Goal: Task Accomplishment & Management: Complete application form

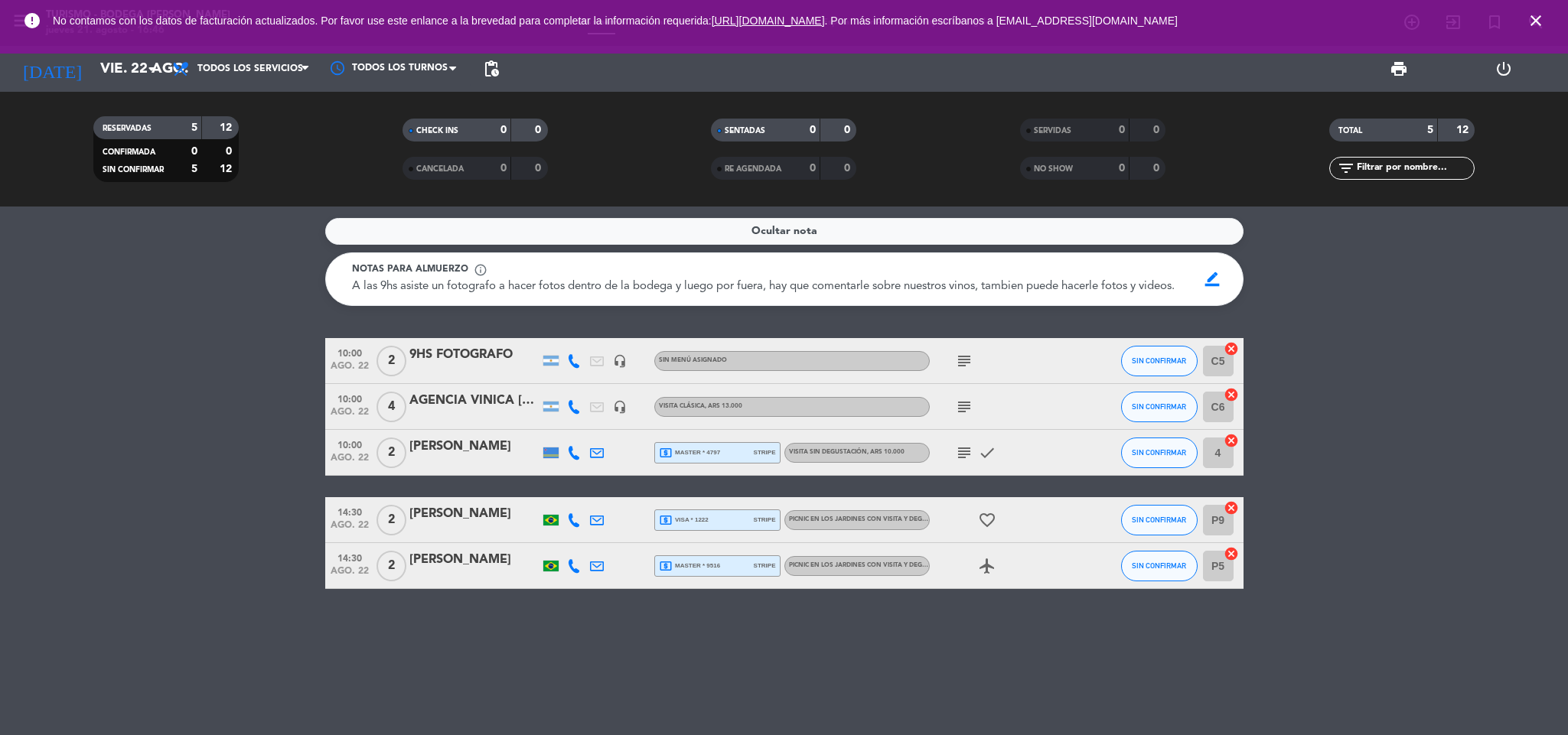
click at [1529, 23] on icon "close" at bounding box center [1535, 21] width 19 height 19
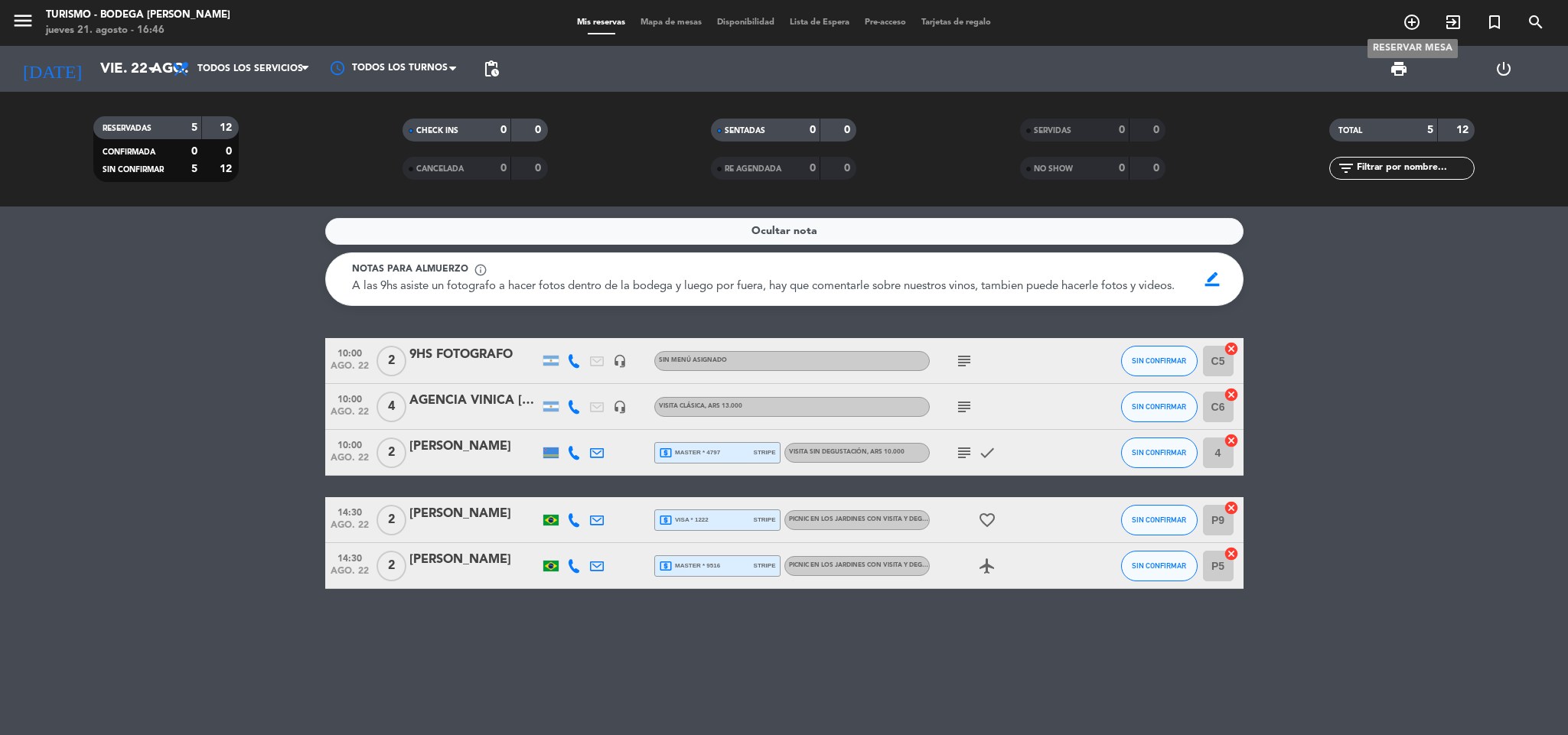
click at [1419, 21] on icon "add_circle_outline" at bounding box center [1412, 23] width 19 height 19
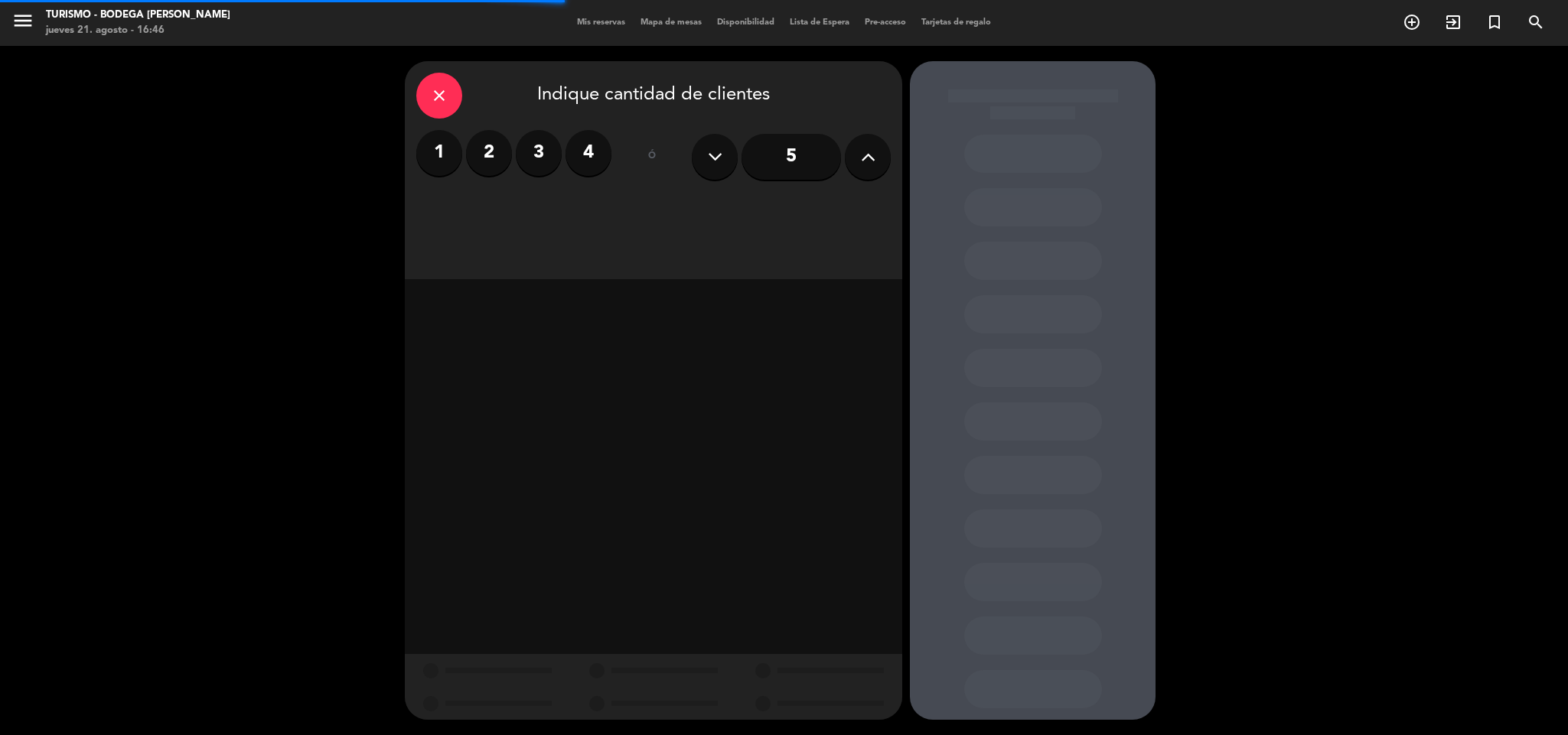
click at [594, 150] on label "4" at bounding box center [588, 152] width 46 height 46
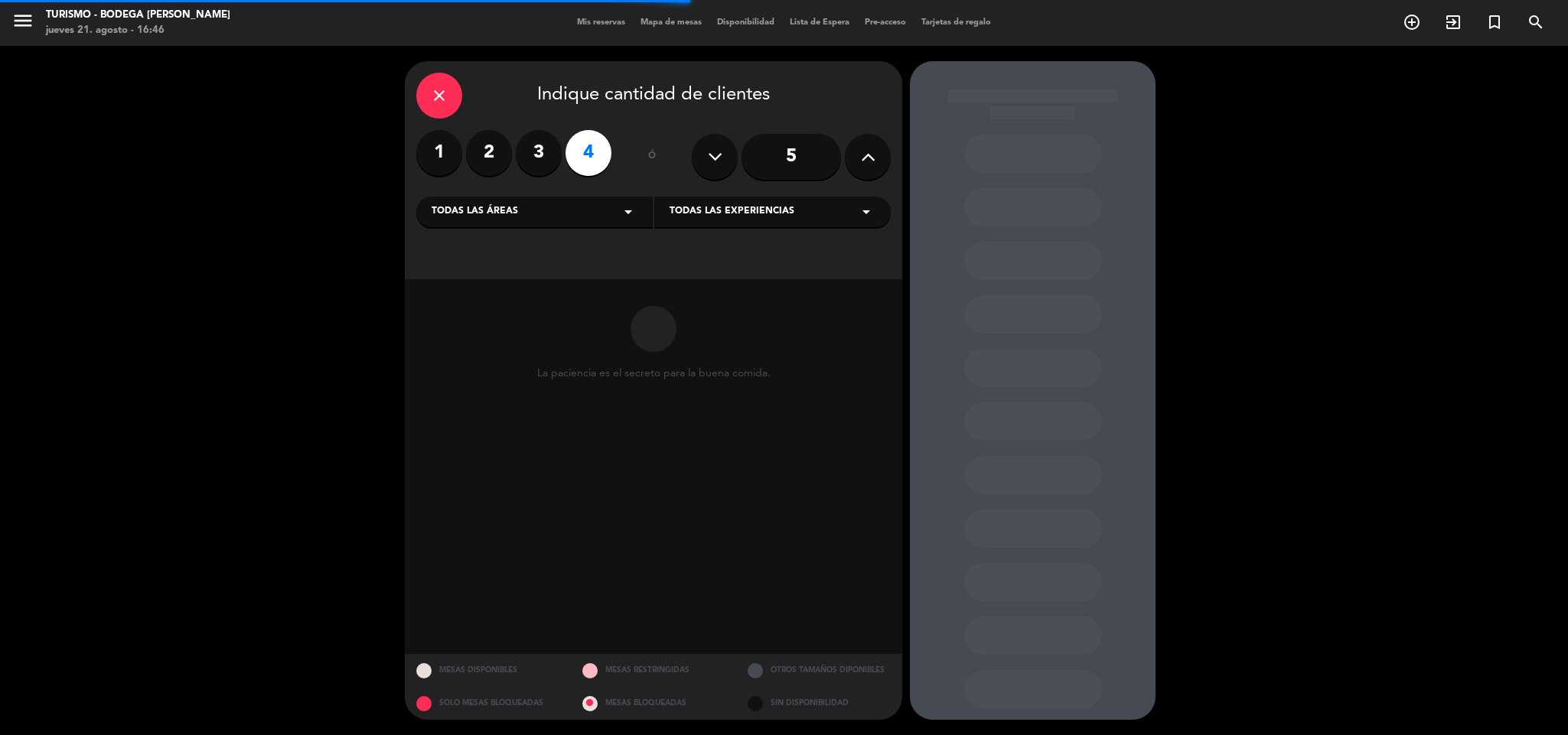
click at [723, 211] on span "Todas las experiencias" at bounding box center [732, 212] width 124 height 16
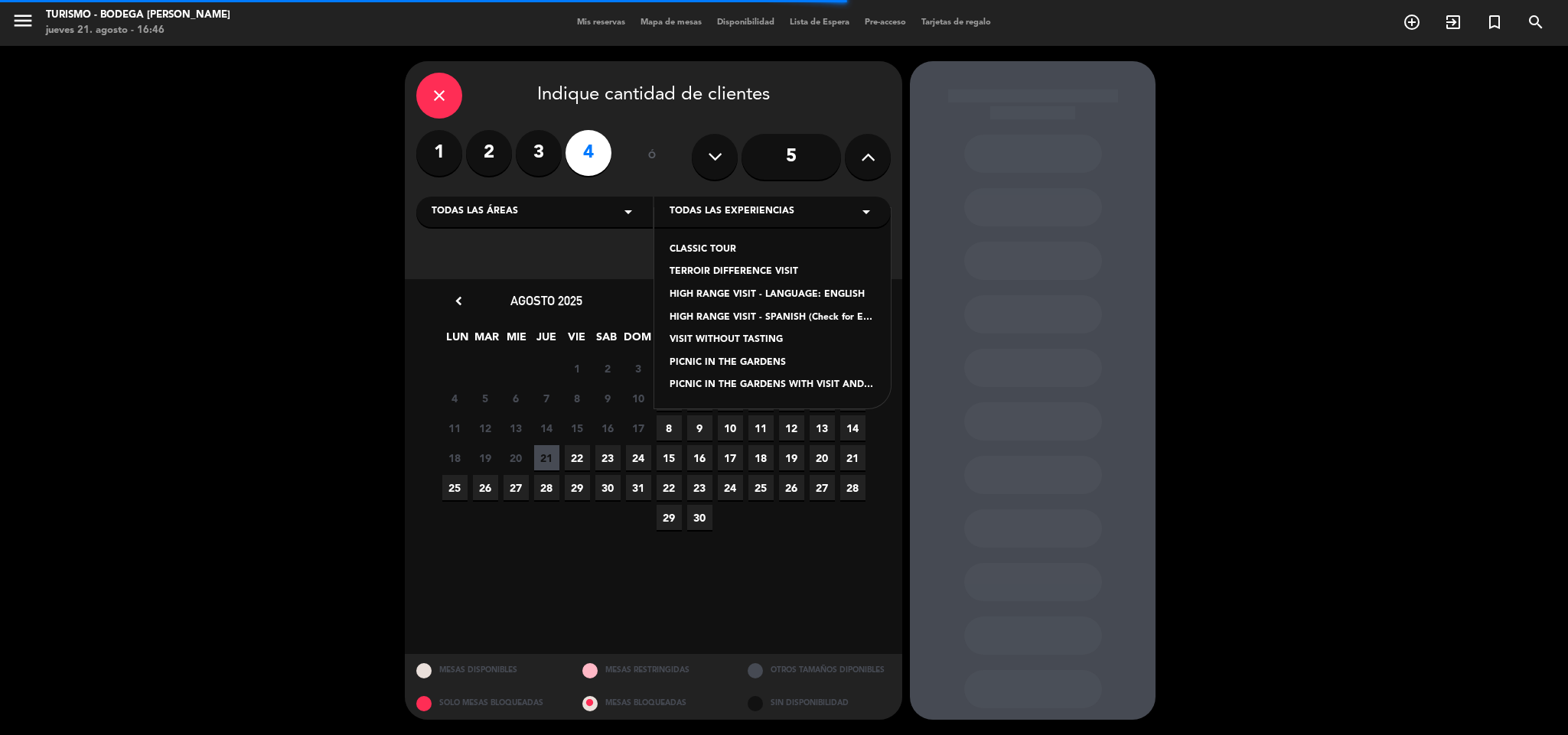
click at [730, 253] on div "CLASSIC TOUR" at bounding box center [772, 250] width 206 height 16
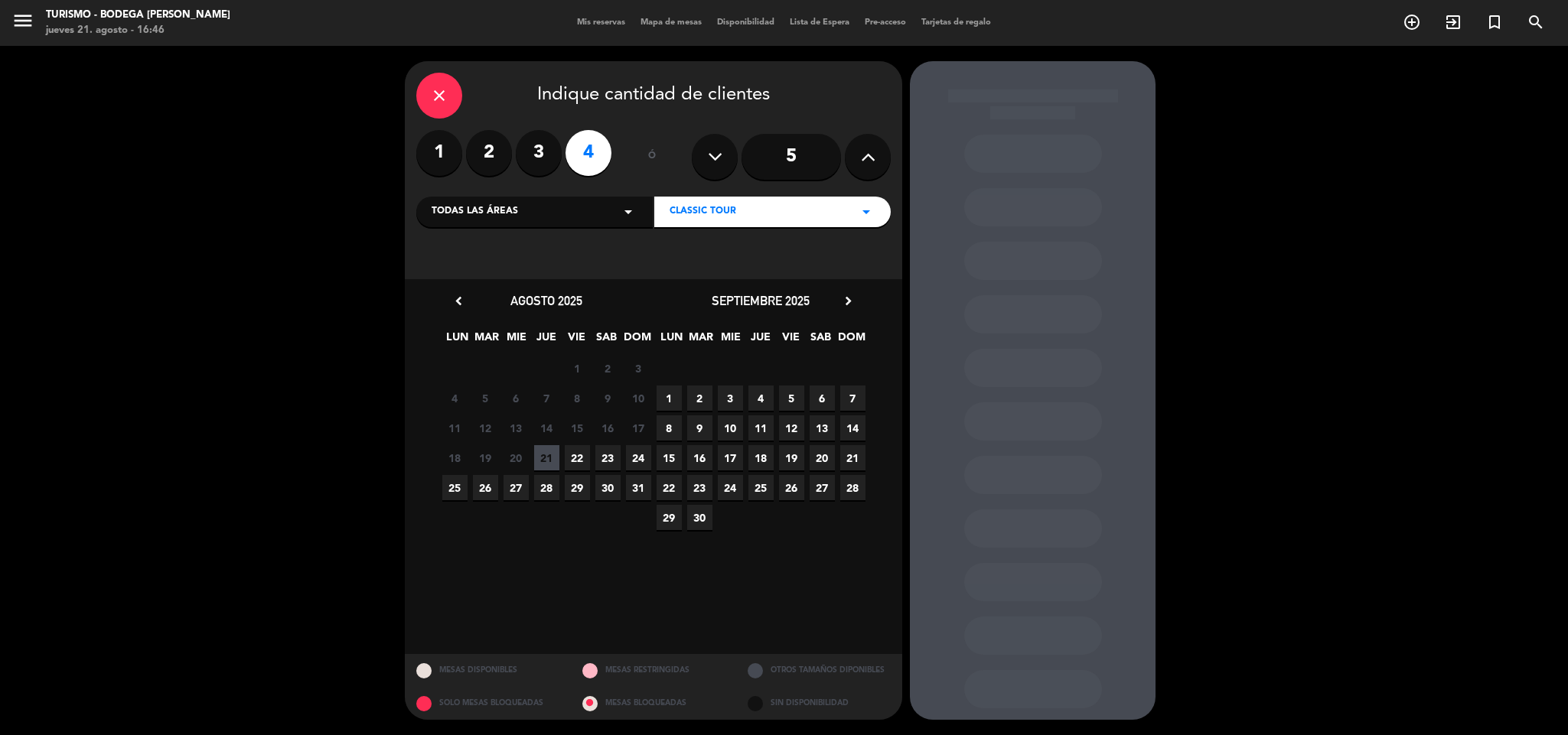
click at [643, 455] on span "24" at bounding box center [638, 458] width 25 height 25
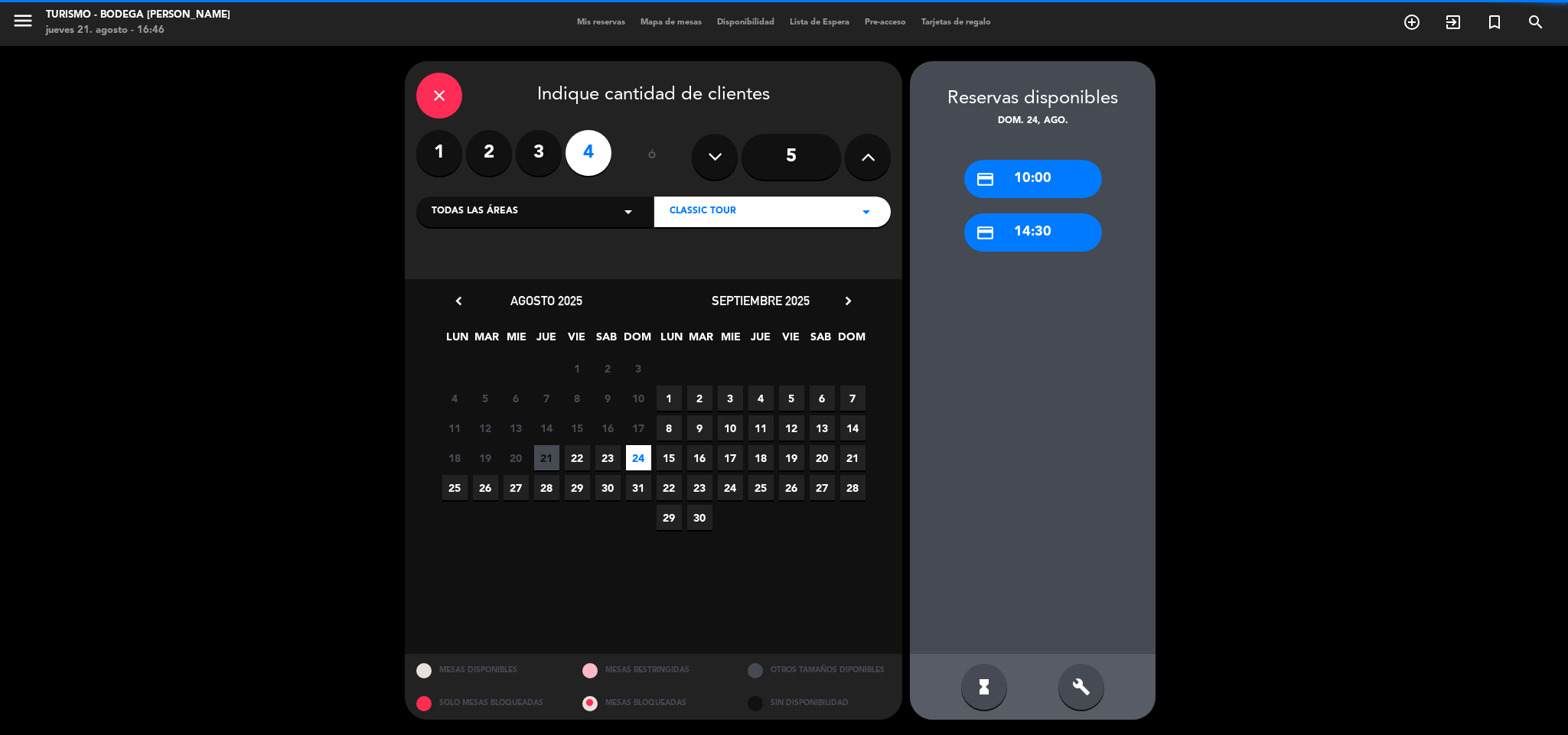
click at [1019, 181] on div "credit_card 10:00" at bounding box center [1033, 179] width 138 height 38
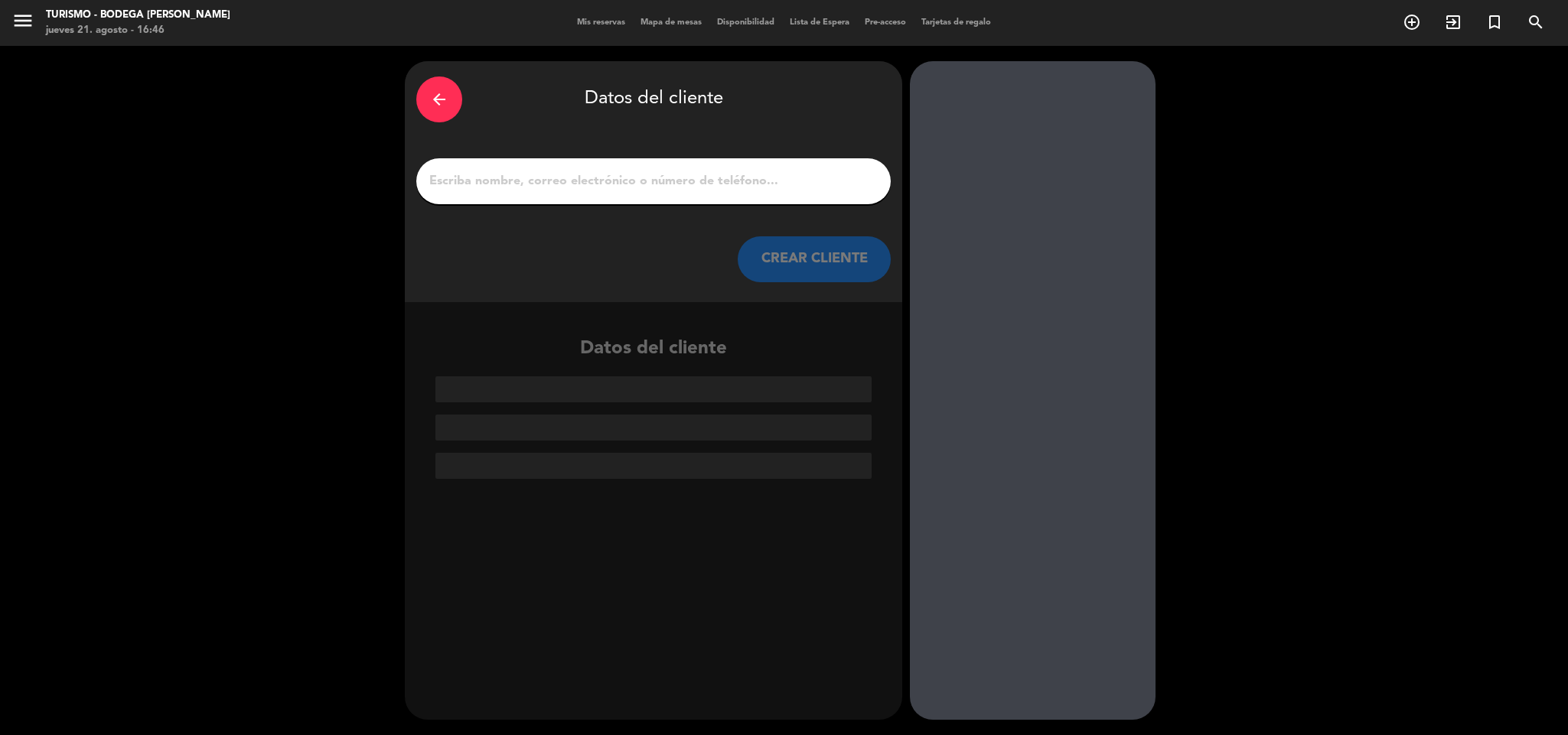
click at [682, 161] on div at bounding box center [653, 181] width 474 height 46
click at [680, 179] on input "1" at bounding box center [653, 182] width 451 height 22
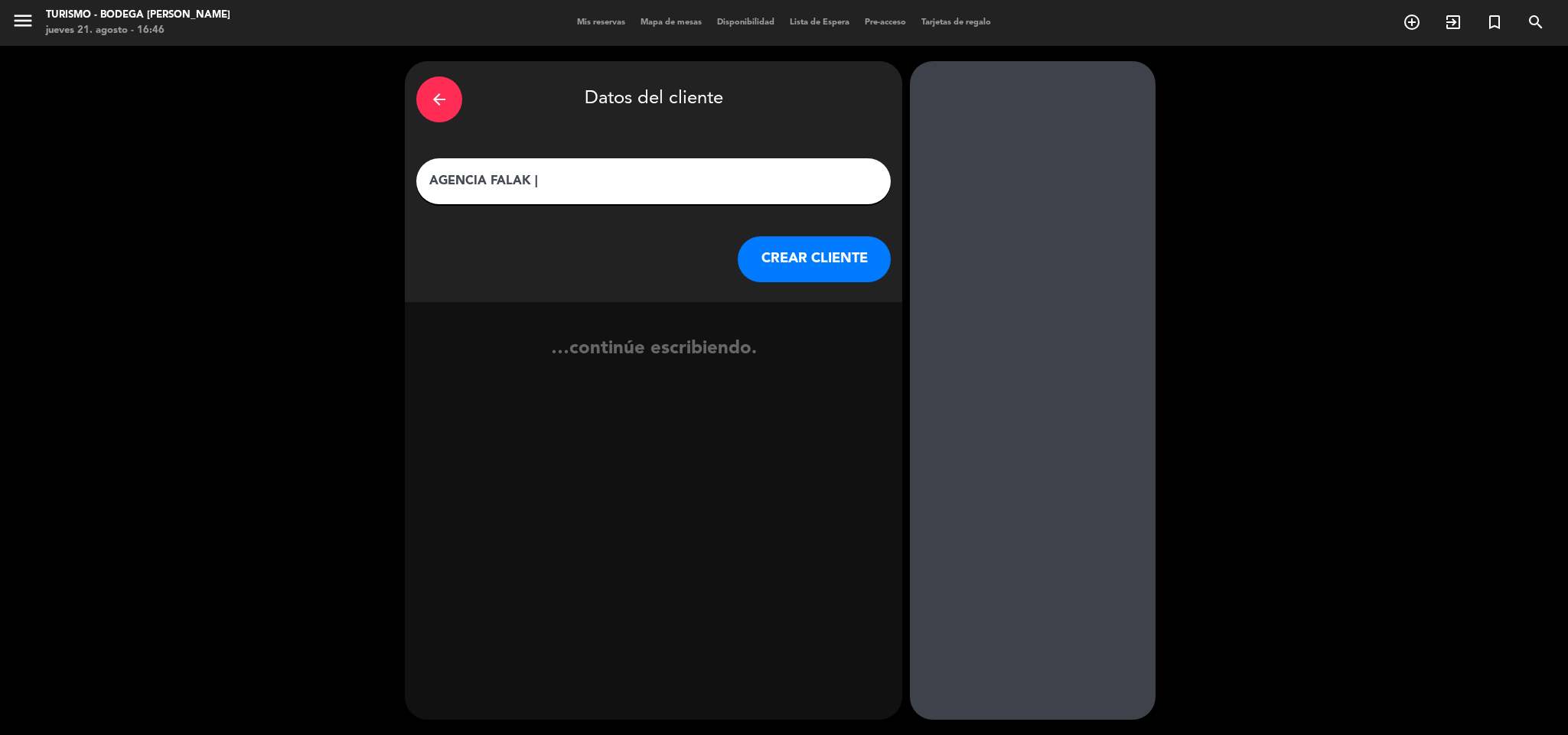
type input "AGENCIA FALAK |"
click button "CREAR CLIENTE" at bounding box center [814, 259] width 153 height 46
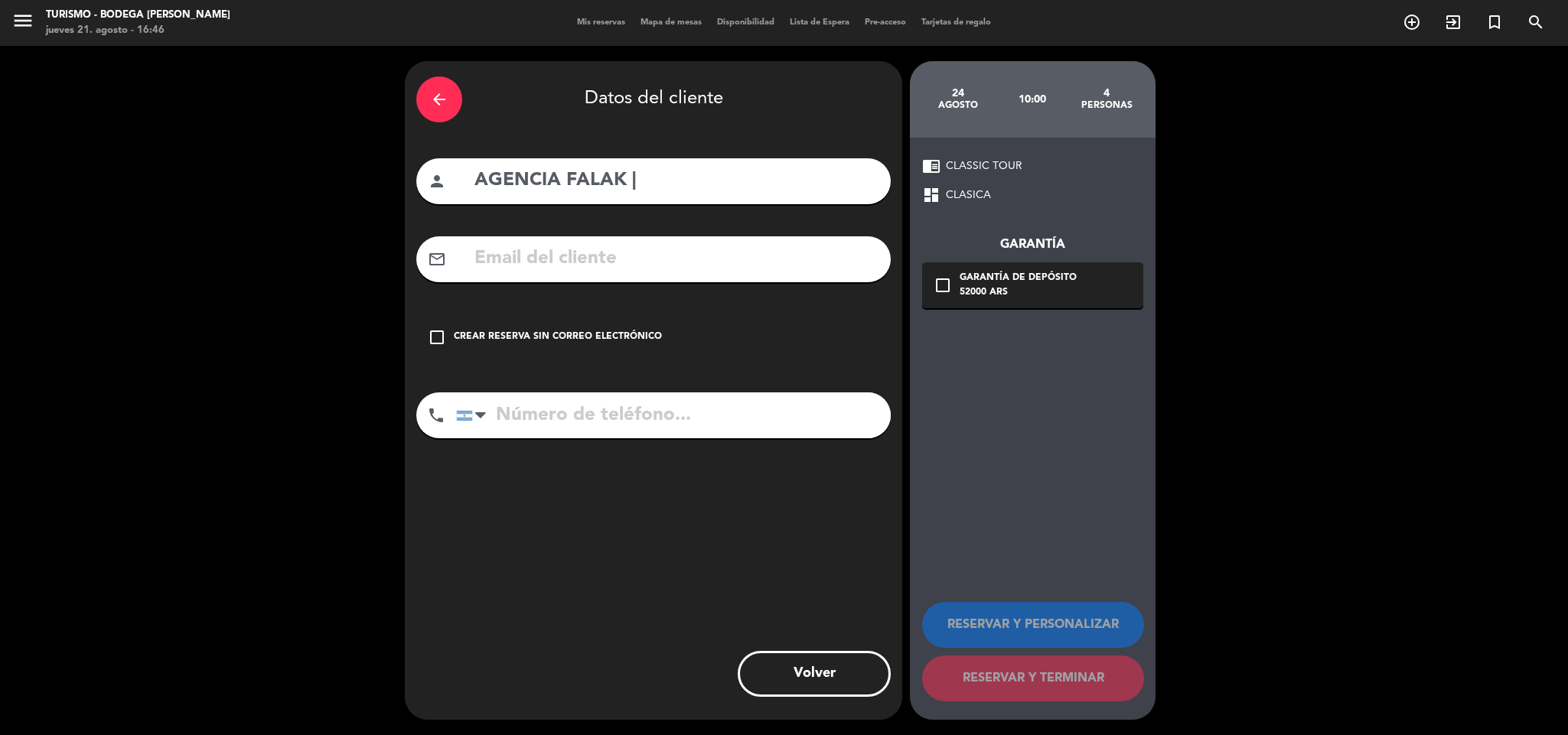
click at [680, 179] on input "AGENCIA FALAK |" at bounding box center [676, 181] width 406 height 31
paste input "[PERSON_NAME]"
type input "AGENCIA FALAK | [PERSON_NAME]"
click at [560, 338] on div "Crear reserva sin correo electrónico" at bounding box center [558, 337] width 208 height 16
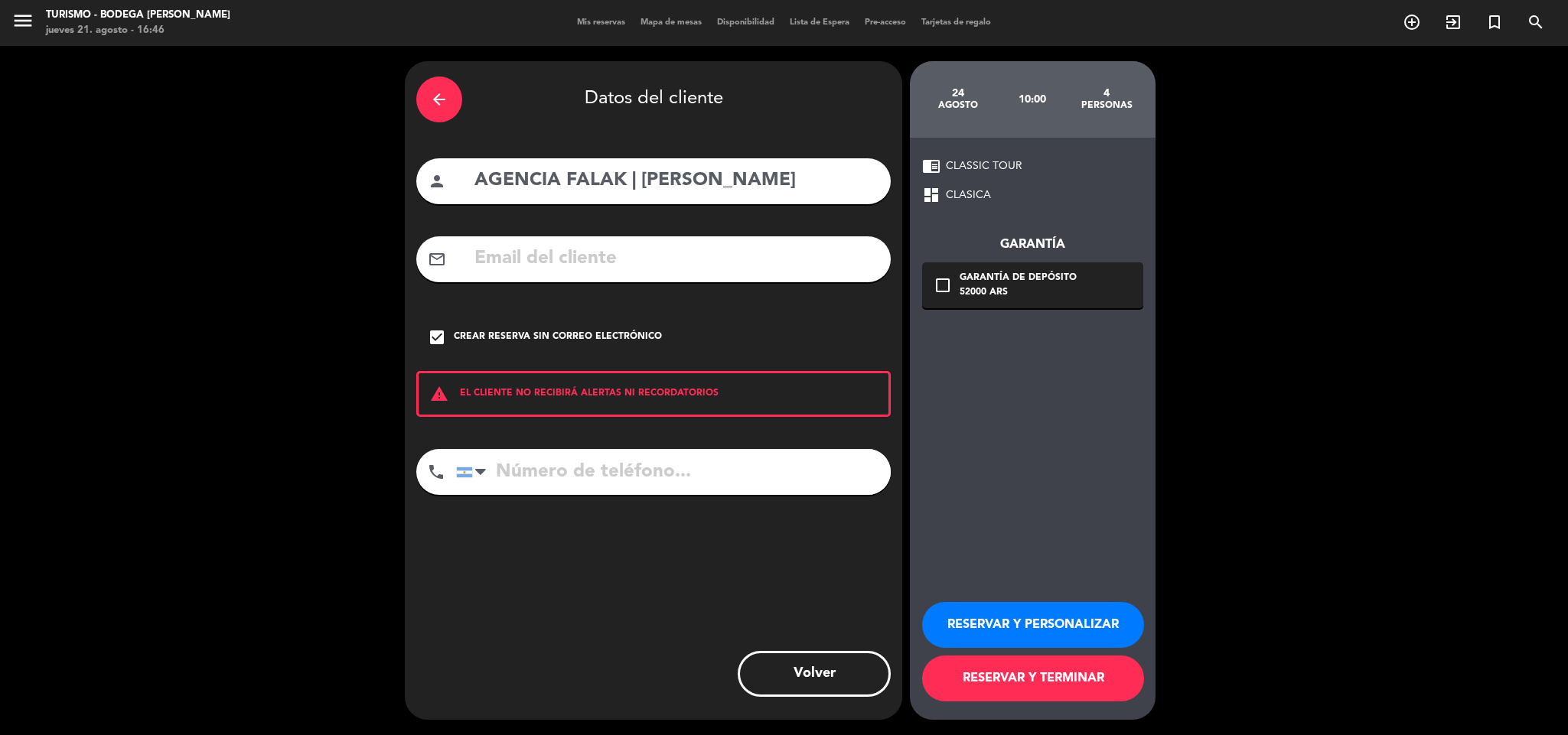
click at [976, 613] on button "RESERVAR Y PERSONALIZAR" at bounding box center [1033, 625] width 222 height 46
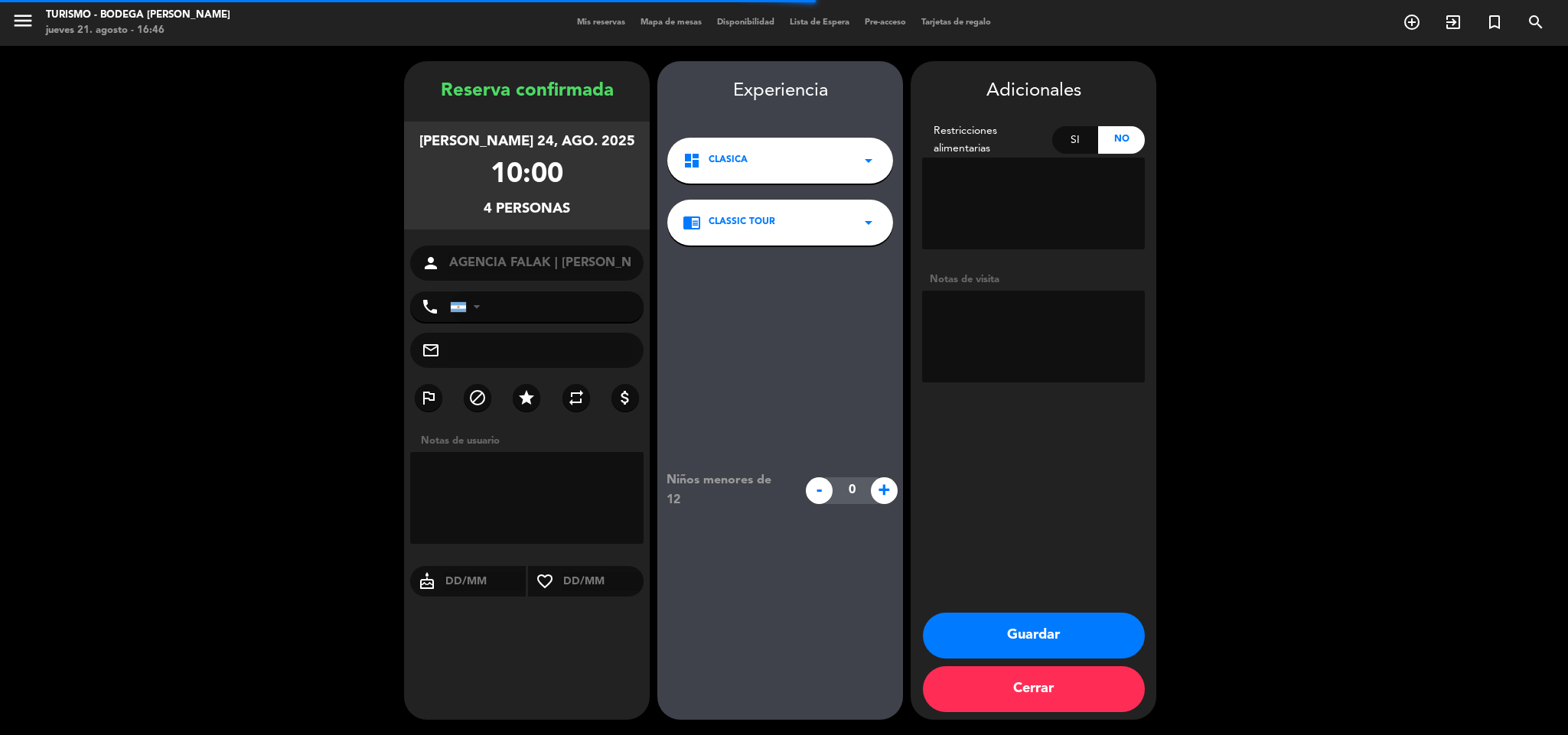
click at [1028, 328] on textarea at bounding box center [1033, 336] width 223 height 92
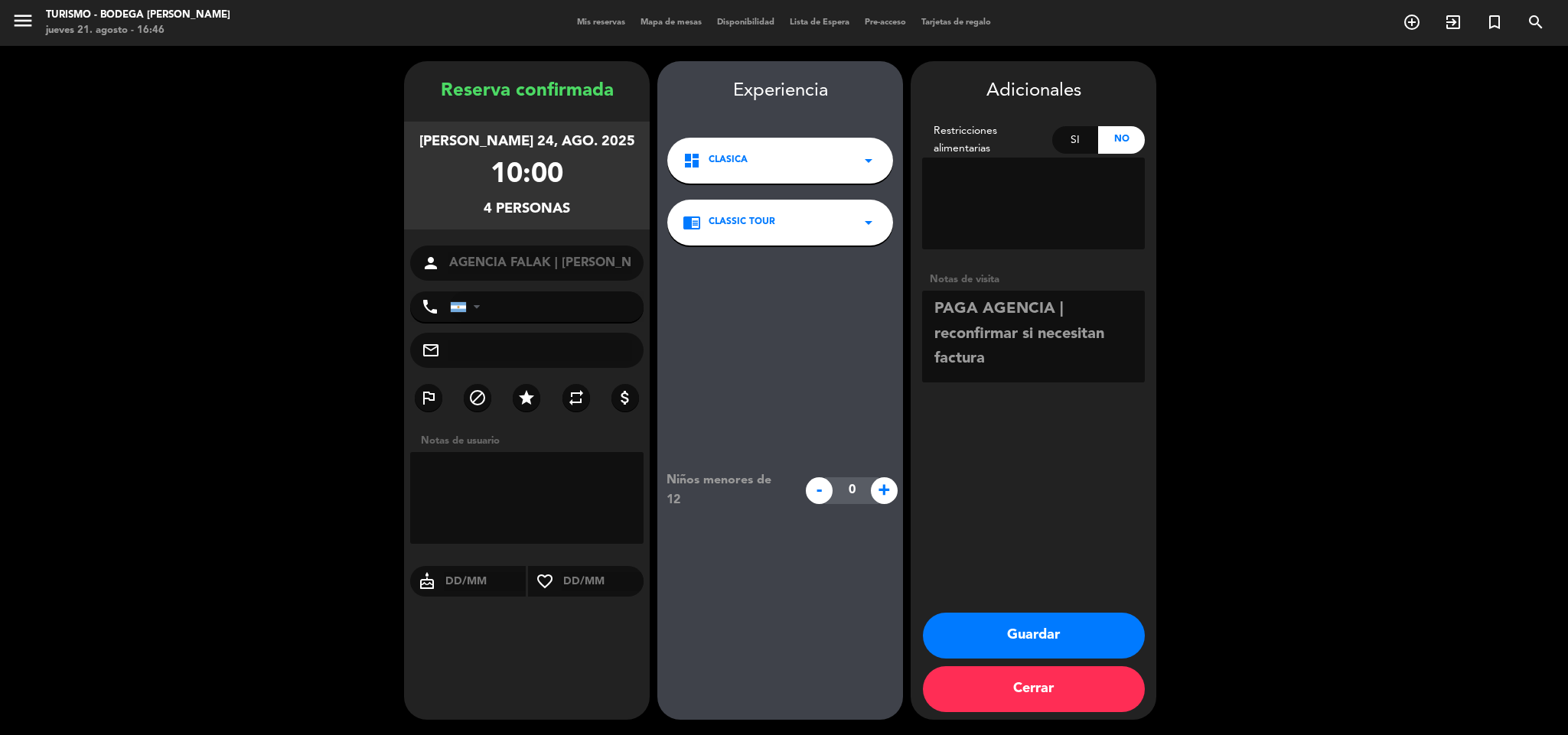
type textarea "PAGA AGENCIA | reconfirmar si necesitan factura"
click at [1049, 618] on button "Guardar" at bounding box center [1033, 636] width 222 height 46
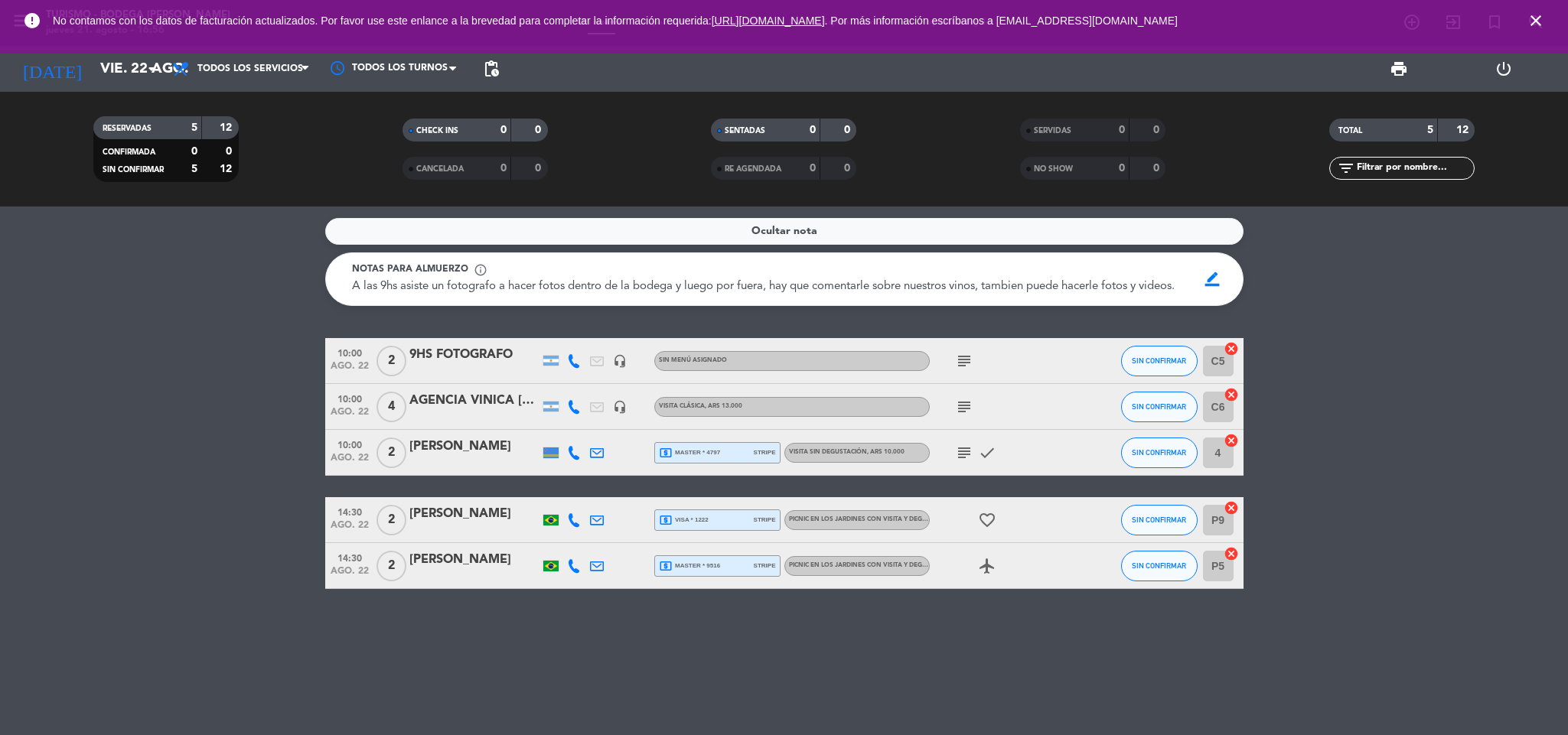
drag, startPoint x: 1538, startPoint y: 17, endPoint x: 1490, endPoint y: 7, distance: 49.0
click at [1538, 17] on icon "close" at bounding box center [1535, 21] width 19 height 19
